Goal: Information Seeking & Learning: Learn about a topic

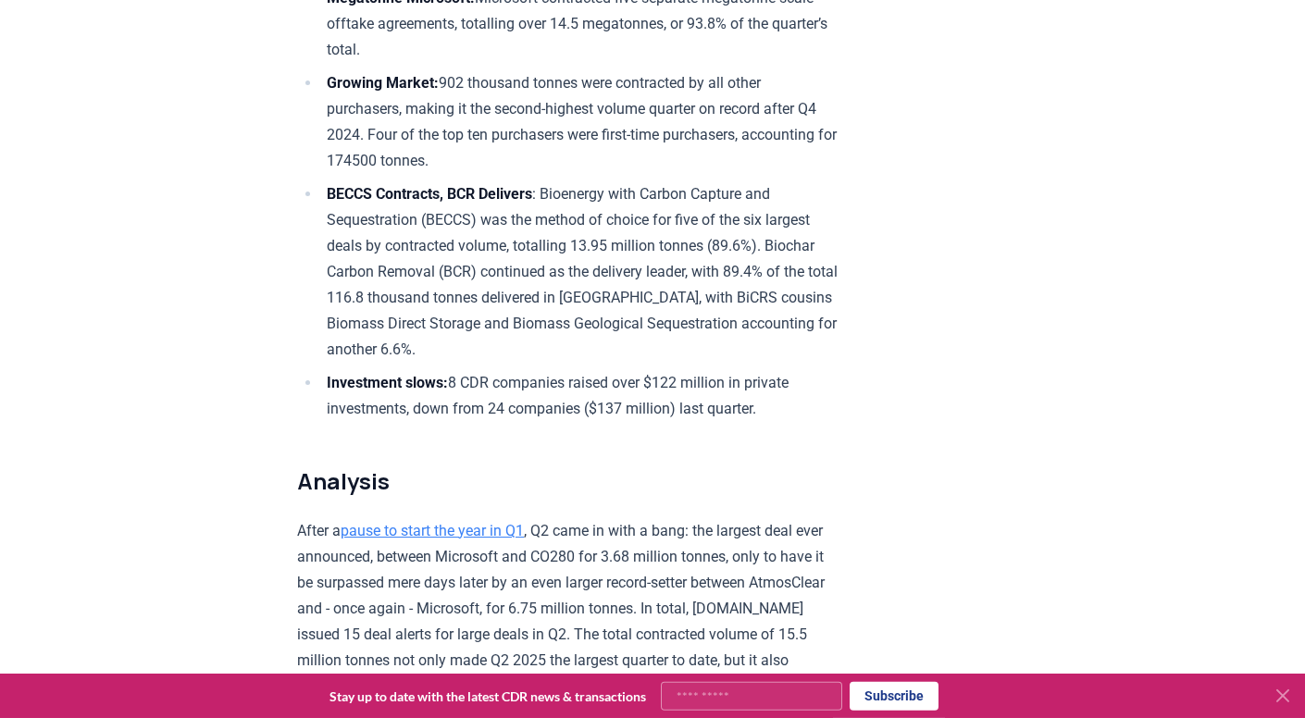
scroll to position [696, 0]
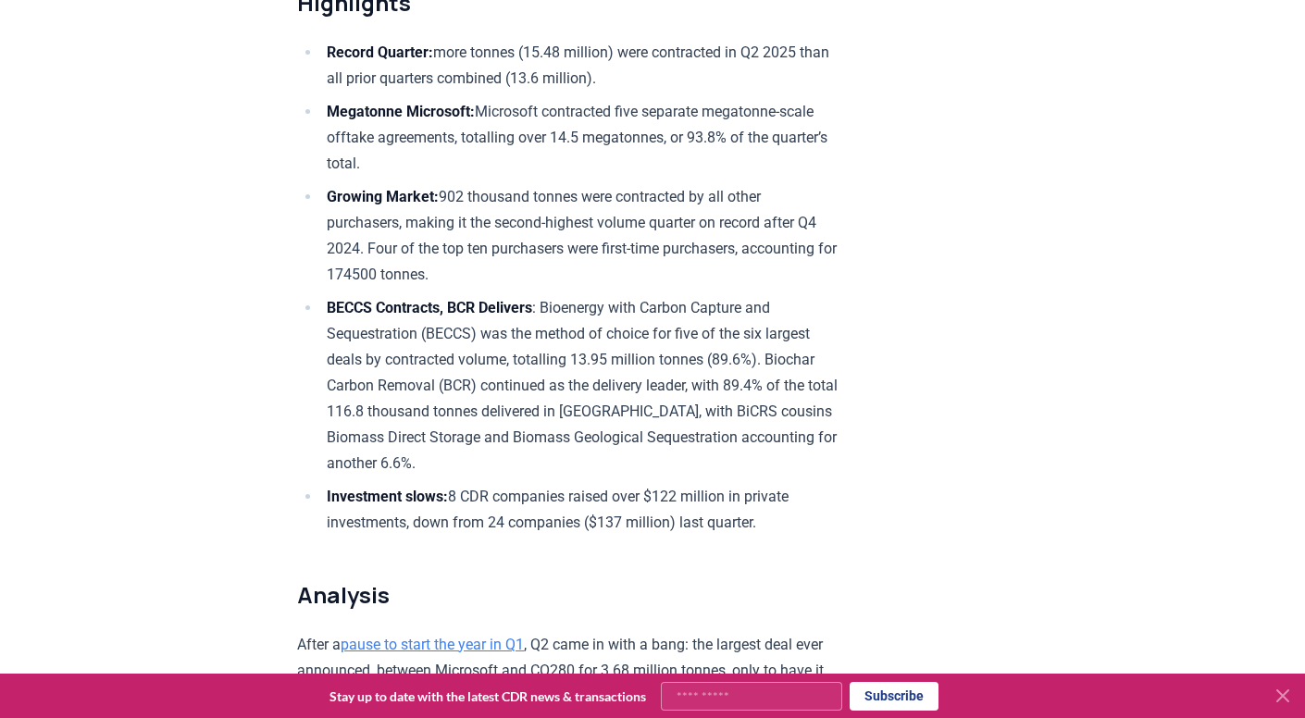
click at [667, 319] on li "BECCS Contracts, BCR Delivers : Bioenergy with Carbon Capture and Sequestration…" at bounding box center [579, 385] width 517 height 181
click at [473, 329] on li "BECCS Contracts, BCR Delivers : Bioenergy with Carbon Capture and Sequestration…" at bounding box center [579, 385] width 517 height 181
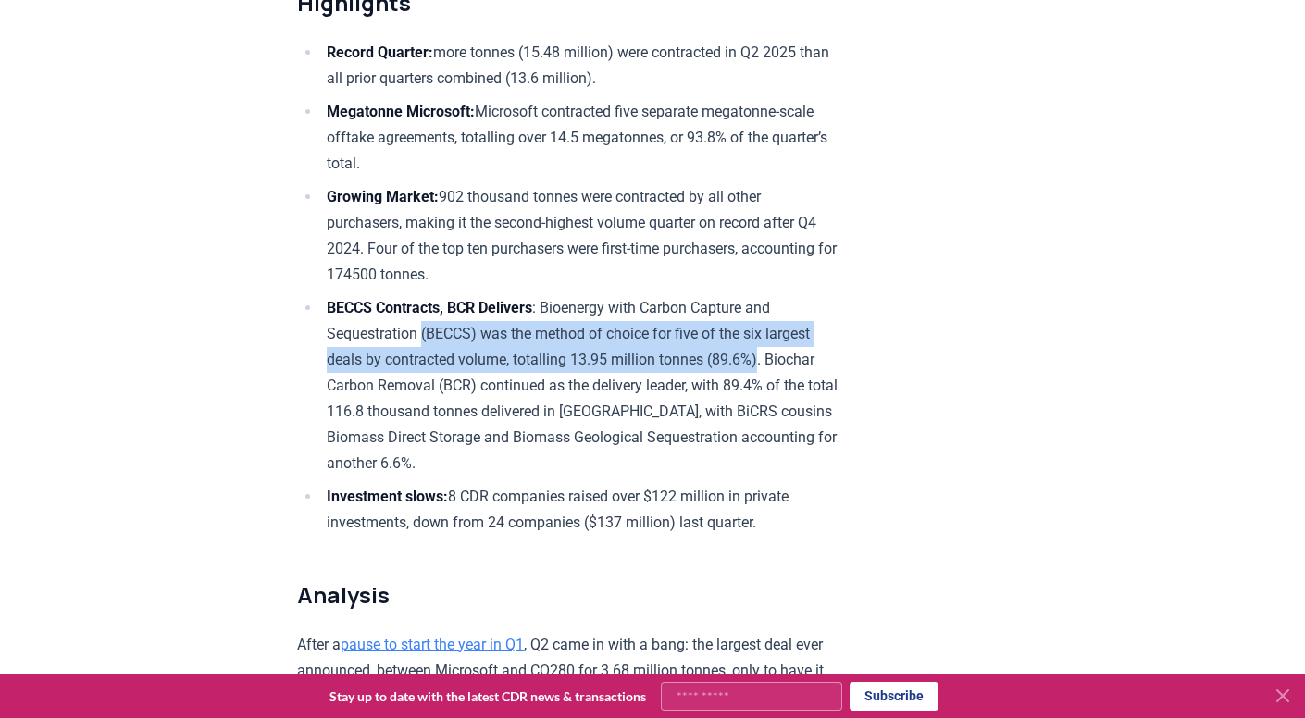
drag, startPoint x: 329, startPoint y: 333, endPoint x: 627, endPoint y: 359, distance: 299.0
click at [635, 360] on li "BECCS Contracts, BCR Delivers : Bioenergy with Carbon Capture and Sequestration…" at bounding box center [579, 385] width 517 height 181
copy li "(BECCS) was the method of choice for five of the six largest deals by contracte…"
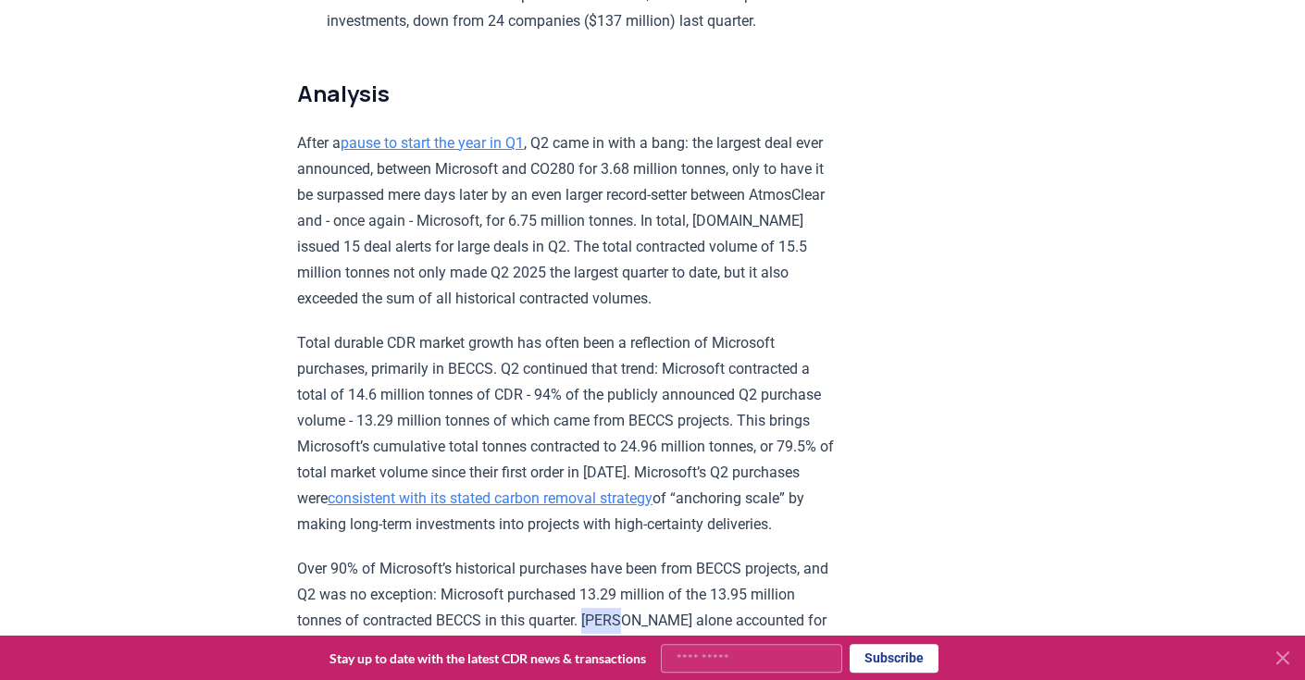
scroll to position [1976, 0]
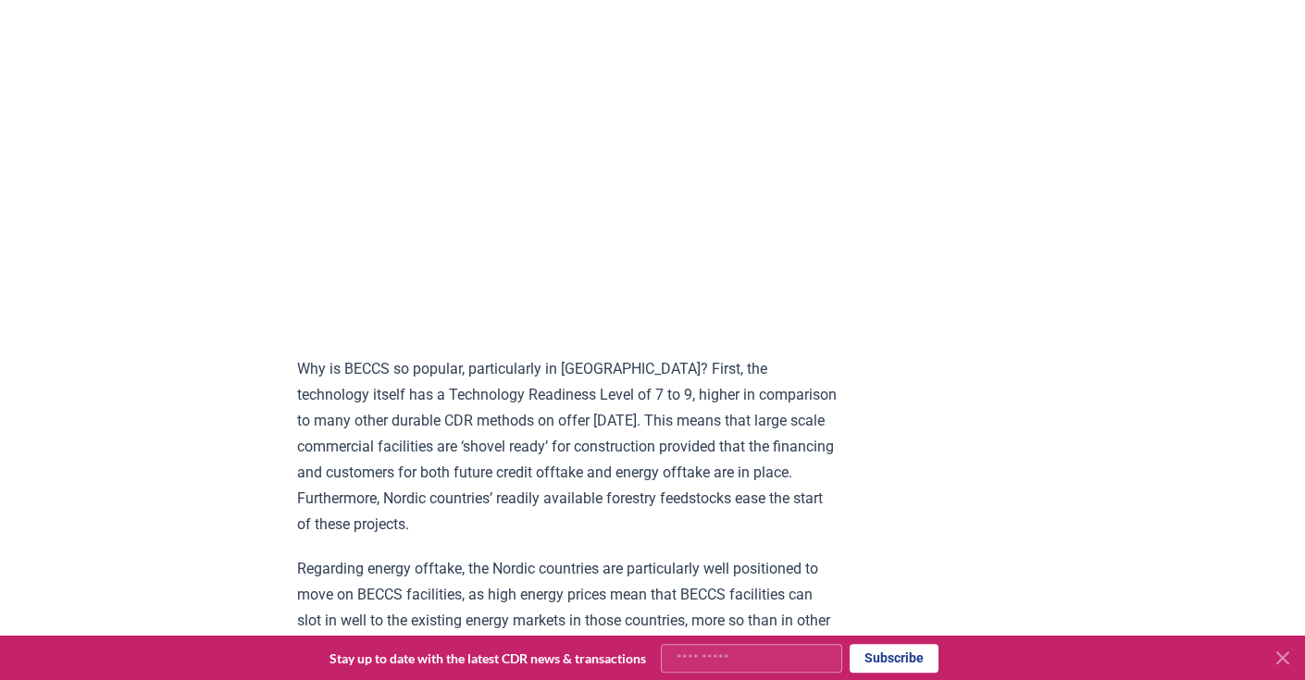
click at [441, 379] on p "Why is BECCS so popular, particularly in [GEOGRAPHIC_DATA]? First, the technolo…" at bounding box center [567, 446] width 541 height 181
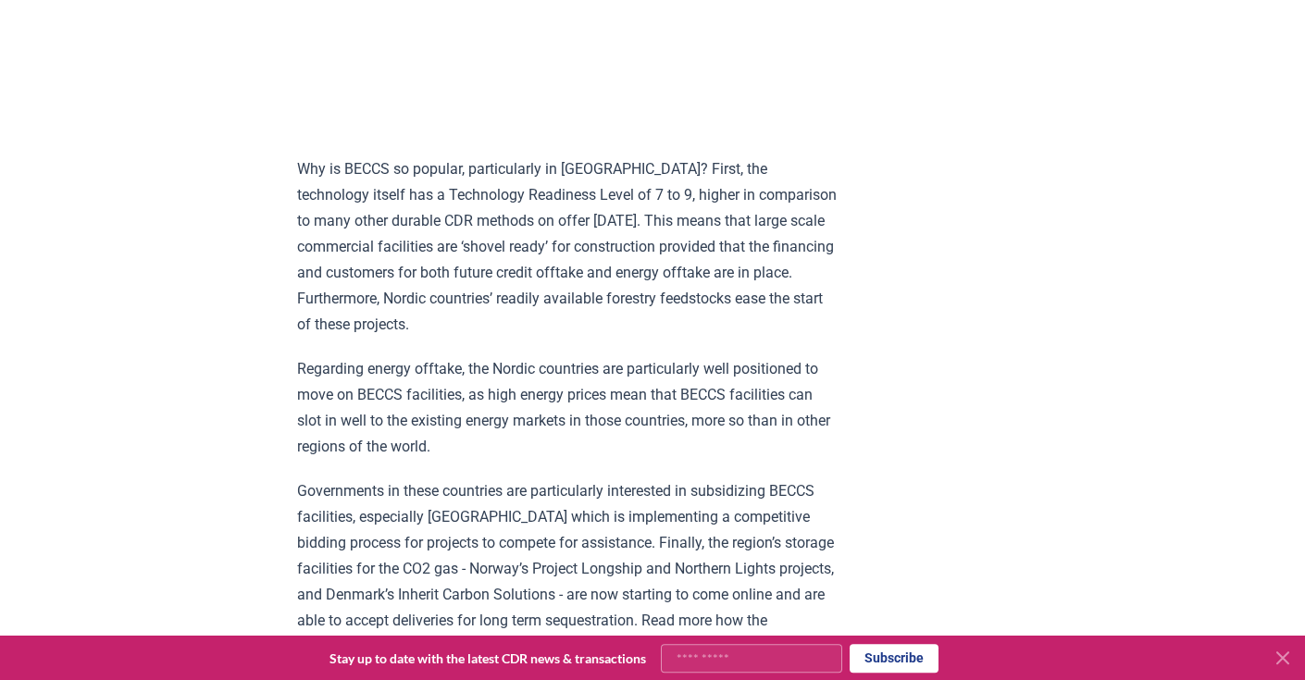
scroll to position [1449, 0]
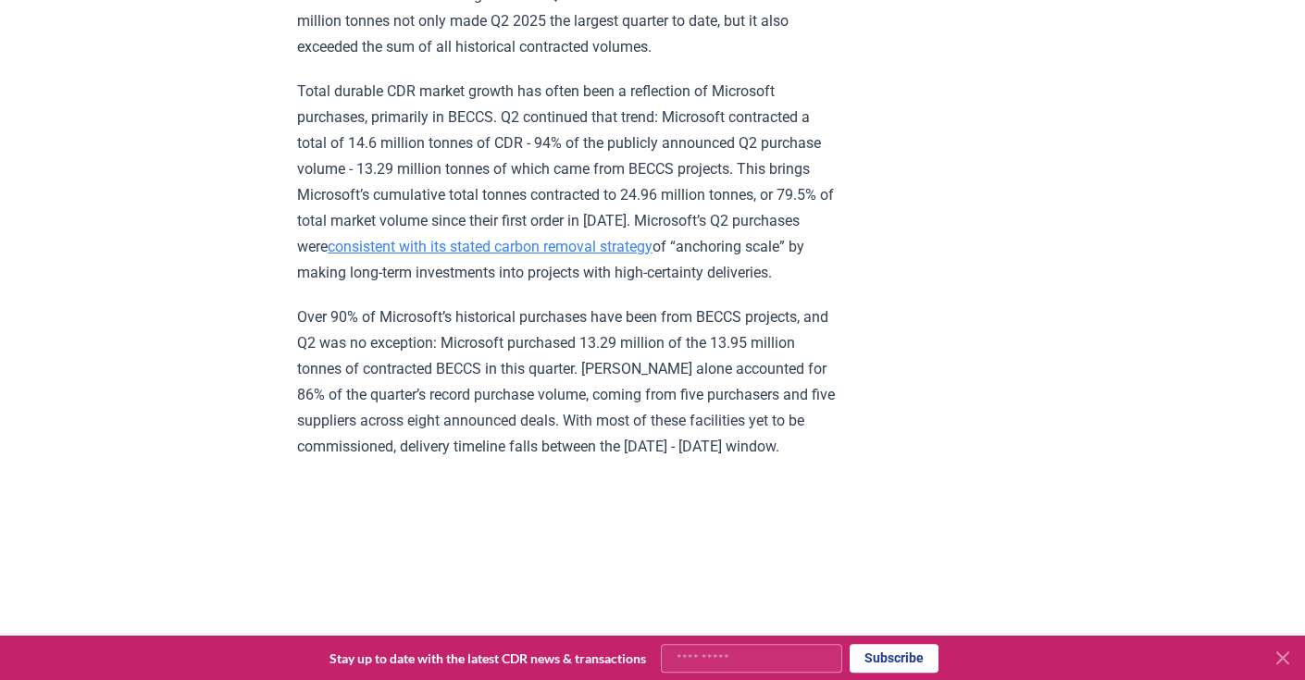
click at [562, 380] on p "Over 90% of Microsoft’s historical purchases have been from BECCS projects, and…" at bounding box center [567, 381] width 541 height 155
drag, startPoint x: 526, startPoint y: 339, endPoint x: 837, endPoint y: 347, distance: 311.9
click at [838, 343] on p "Over 90% of Microsoft’s historical purchases have been from BECCS projects, and…" at bounding box center [567, 381] width 541 height 155
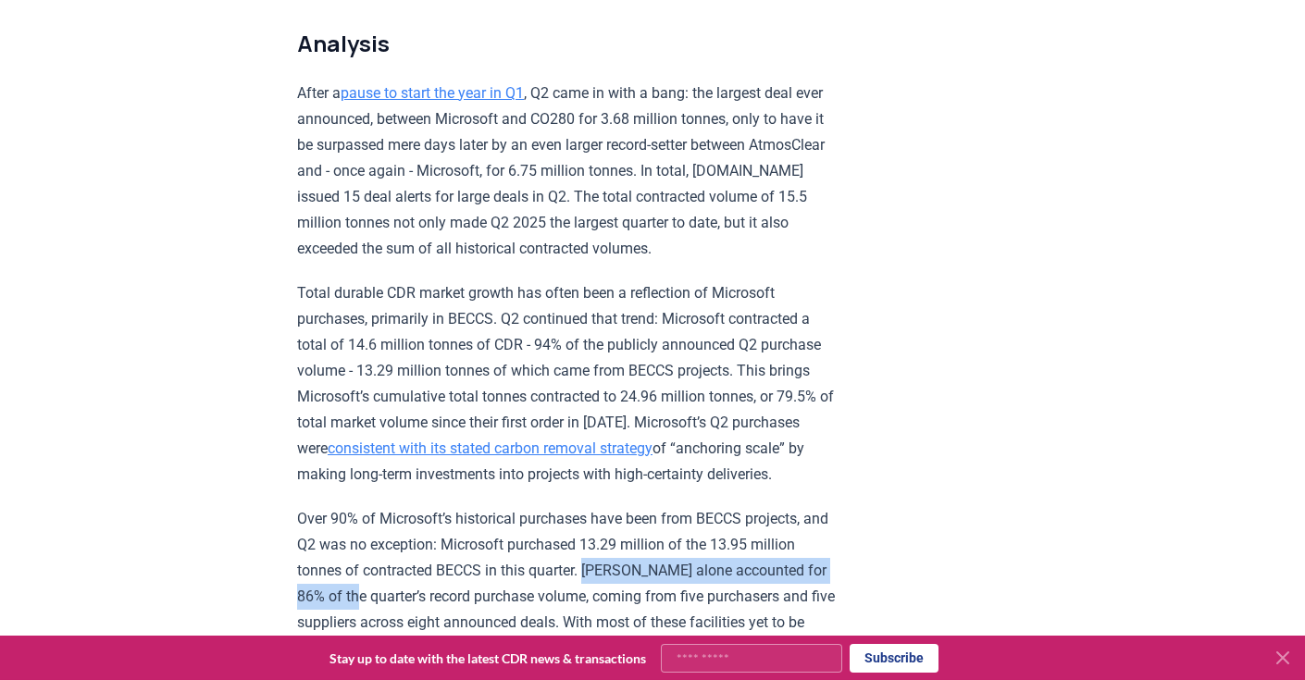
scroll to position [1242, 0]
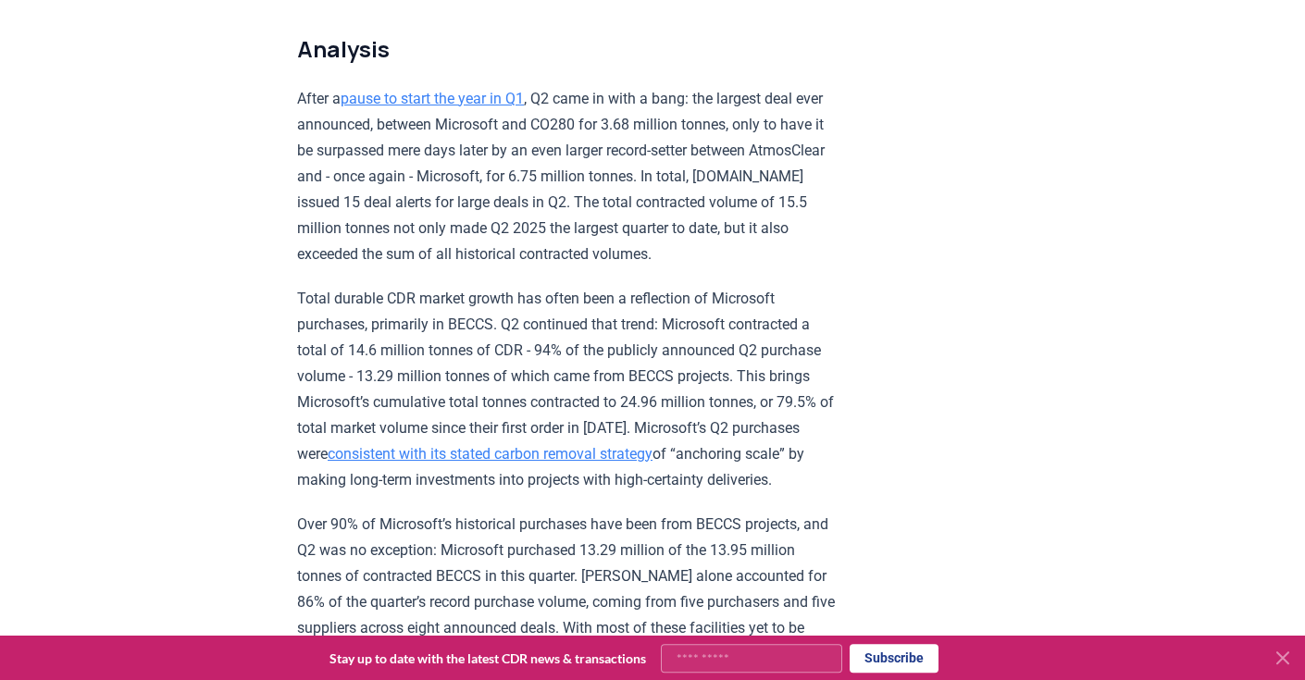
click at [600, 374] on p "Total durable CDR market growth has often been a reflection of Microsoft purcha…" at bounding box center [567, 389] width 541 height 207
drag, startPoint x: 607, startPoint y: 373, endPoint x: 627, endPoint y: 372, distance: 20.4
click at [627, 372] on p "Total durable CDR market growth has often been a reflection of Microsoft purcha…" at bounding box center [567, 389] width 541 height 207
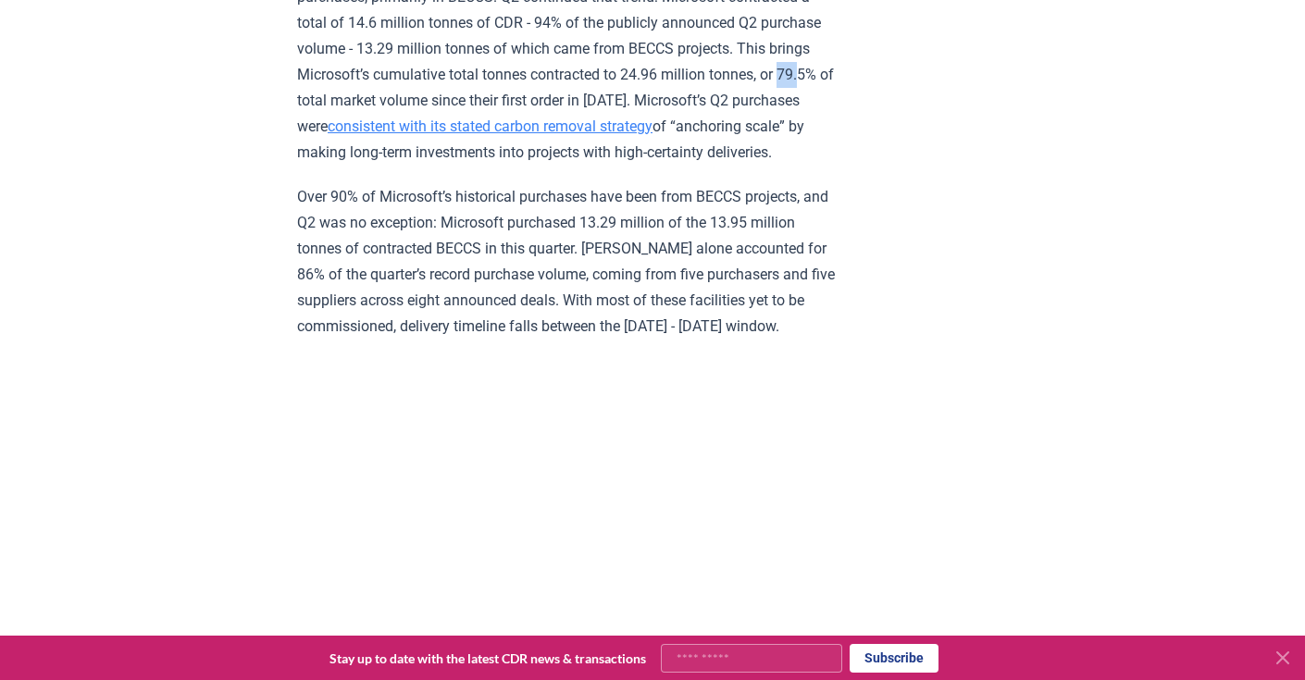
scroll to position [1567, 0]
